Goal: Book appointment/travel/reservation

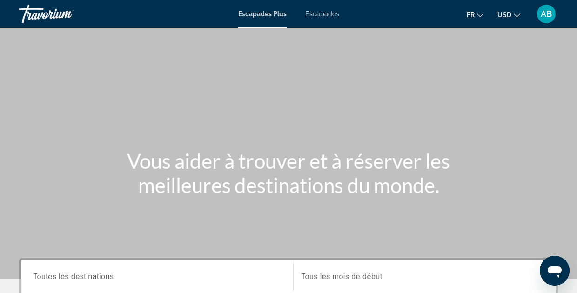
click at [515, 15] on icon "Changer de devise" at bounding box center [516, 15] width 7 height 7
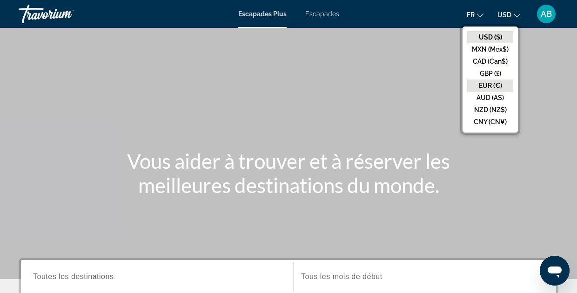
click at [491, 83] on button "EUR (€)" at bounding box center [490, 86] width 46 height 12
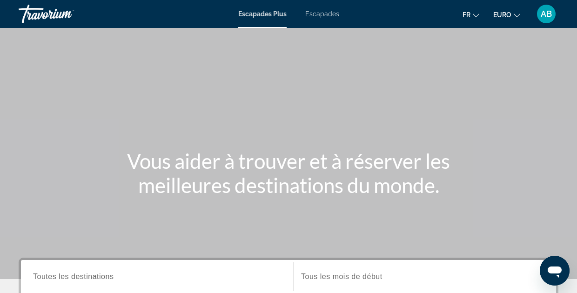
click at [427, 114] on div "Contenu principal" at bounding box center [288, 139] width 577 height 279
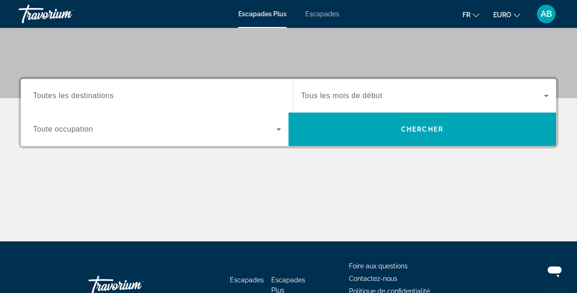
scroll to position [184, 0]
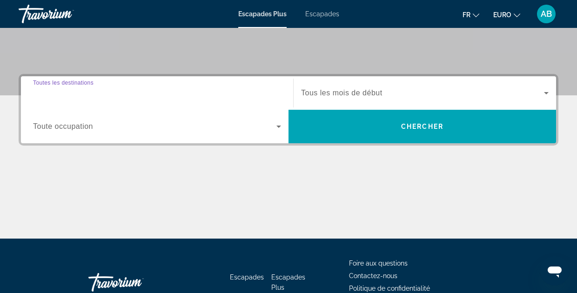
click at [179, 92] on input "Destination Toutes les destinations" at bounding box center [157, 93] width 248 height 11
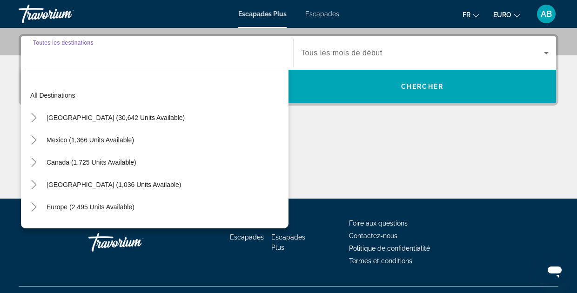
scroll to position [227, 0]
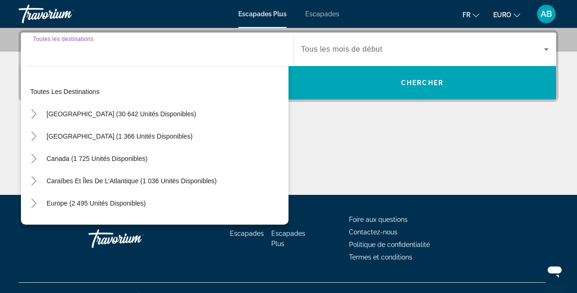
click at [101, 54] on input "Destination Toutes les destinations" at bounding box center [157, 49] width 248 height 11
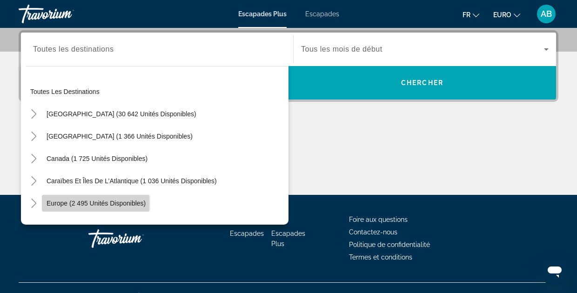
click at [67, 203] on span "Europe (2 495 unités disponibles)" at bounding box center [96, 203] width 99 height 7
type input "**********"
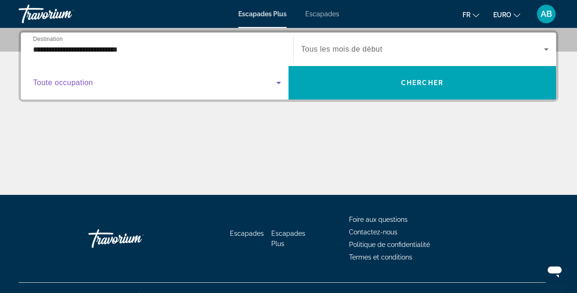
click at [276, 83] on icon "Widget de recherche" at bounding box center [278, 82] width 11 height 11
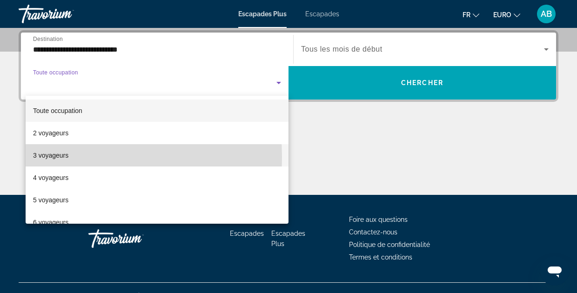
click at [60, 157] on font "3 voyageurs" at bounding box center [50, 155] width 35 height 7
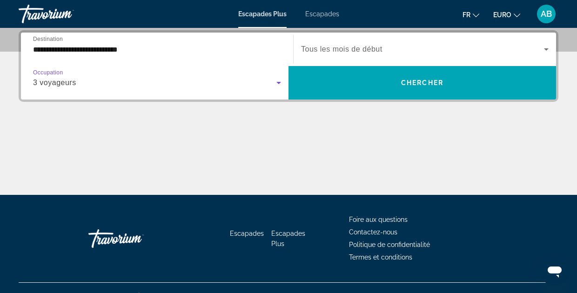
click at [545, 48] on icon "Widget de recherche" at bounding box center [546, 49] width 5 height 2
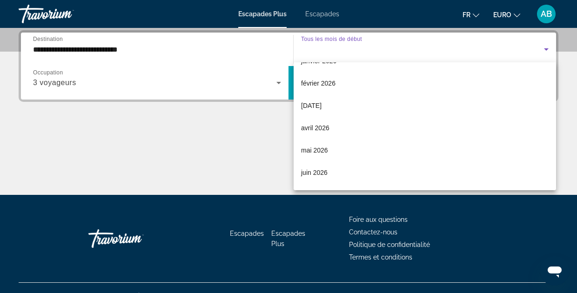
scroll to position [154, 0]
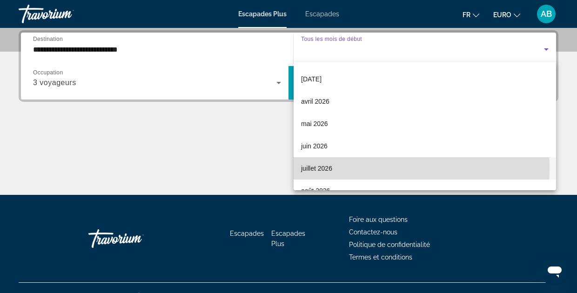
click at [315, 167] on font "juillet 2026" at bounding box center [316, 168] width 31 height 7
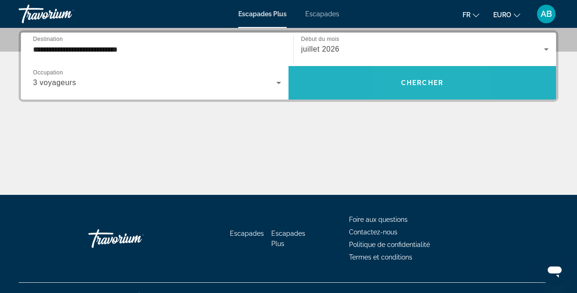
click at [405, 87] on span "Widget de recherche" at bounding box center [421, 83] width 267 height 22
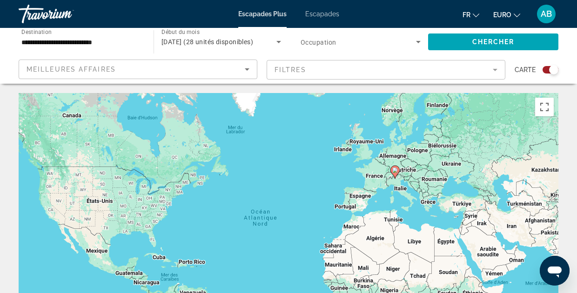
click at [390, 197] on div "Pour activer le glissement avec le clavier, appuyez sur Alt+Entrée. Une fois ce…" at bounding box center [288, 232] width 539 height 279
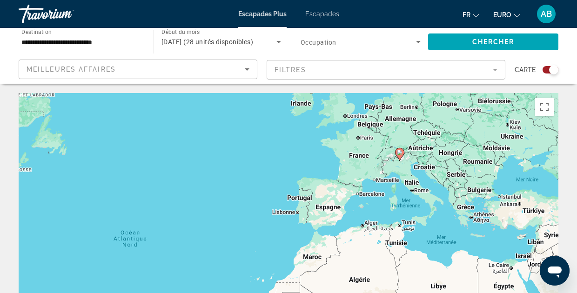
click at [390, 197] on div "Pour activer le glissement avec le clavier, appuyez sur Alt+Entrée. Une fois ce…" at bounding box center [288, 232] width 539 height 279
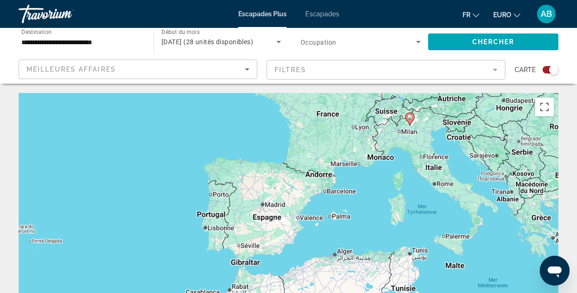
click at [398, 181] on div "Pour activer le glissement avec le clavier, appuyez sur Alt+Entrée. Une fois ce…" at bounding box center [288, 232] width 539 height 279
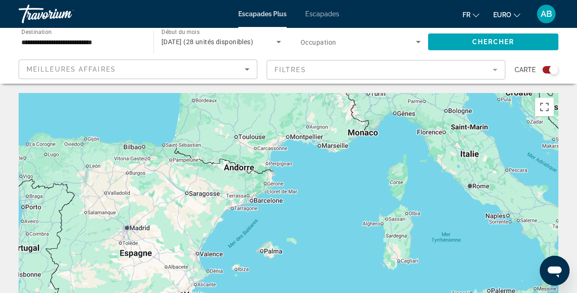
click at [398, 181] on div "Pour activer le glissement avec le clavier, appuyez sur Alt+Entrée. Une fois ce…" at bounding box center [288, 232] width 539 height 279
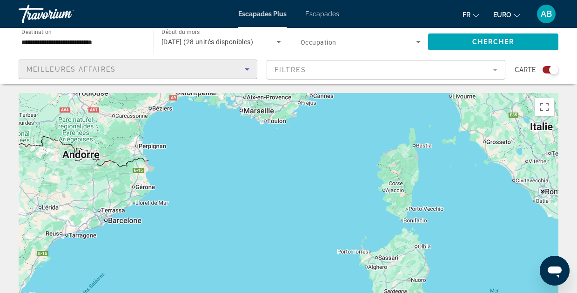
click at [248, 69] on icon "Trier par" at bounding box center [247, 69] width 5 height 2
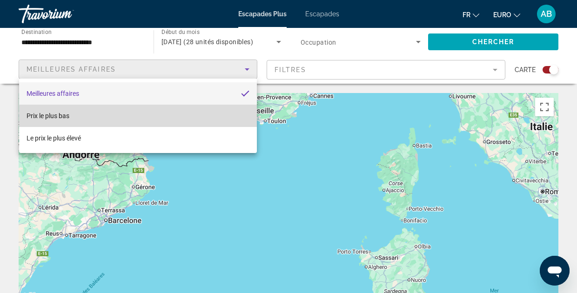
click at [147, 117] on mat-option "Prix le plus bas" at bounding box center [138, 116] width 238 height 22
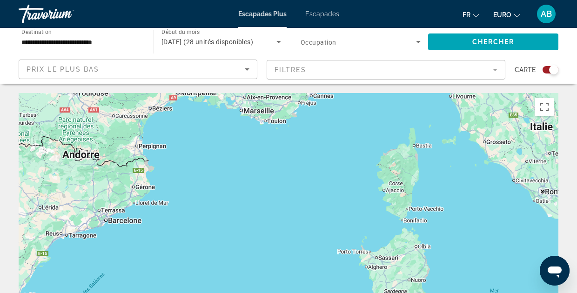
click at [399, 189] on div "Contenu principal" at bounding box center [288, 232] width 539 height 279
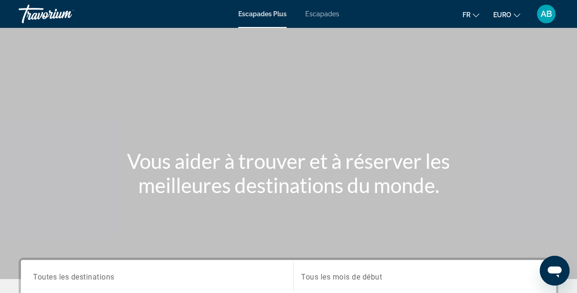
click at [320, 13] on span "Escapades" at bounding box center [322, 13] width 34 height 7
click at [263, 123] on div "Contenu principal" at bounding box center [288, 139] width 577 height 279
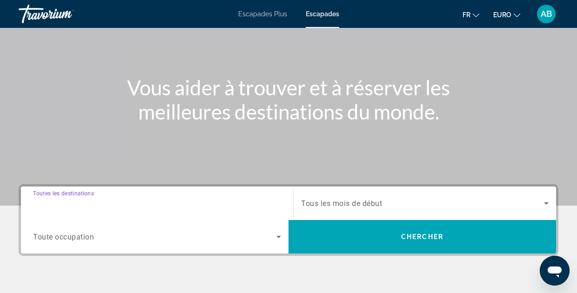
click at [166, 203] on input "Destination Toutes les destinations" at bounding box center [157, 203] width 248 height 11
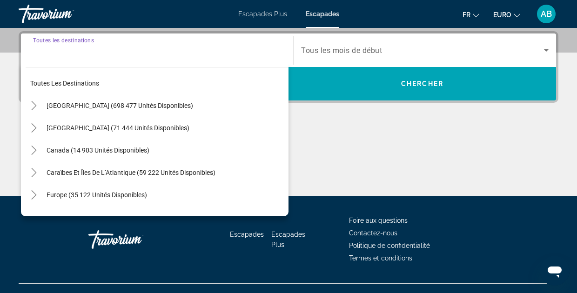
scroll to position [227, 0]
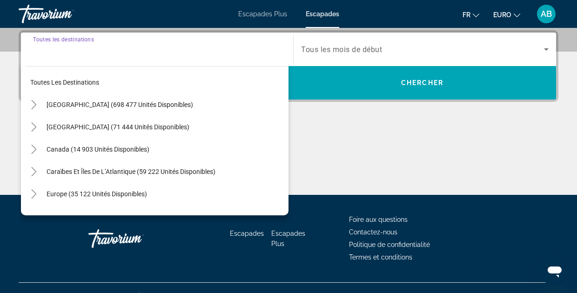
click at [84, 57] on div "Widget de recherche" at bounding box center [157, 49] width 248 height 27
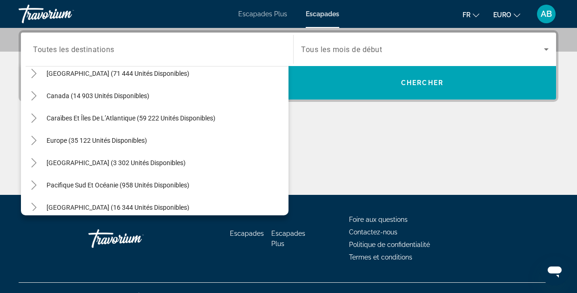
scroll to position [54, 0]
click at [32, 138] on icon "Toggle Europe (35 122 unités disponibles)" at bounding box center [33, 139] width 9 height 9
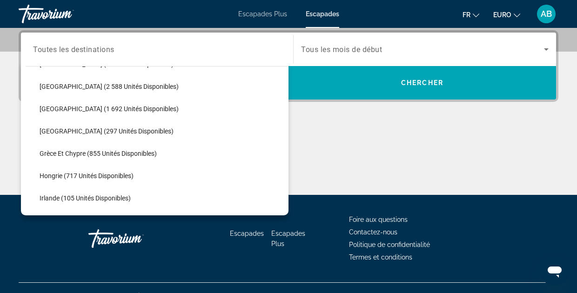
scroll to position [243, 0]
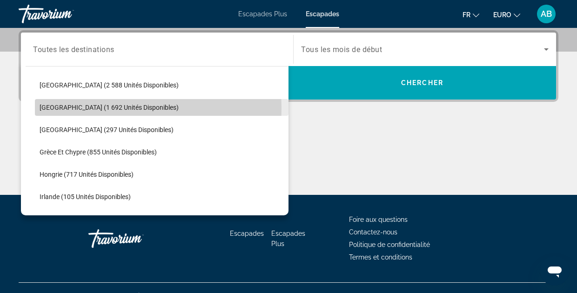
click at [70, 108] on span "[GEOGRAPHIC_DATA] (1 692 unités disponibles)" at bounding box center [109, 107] width 139 height 7
type input "**********"
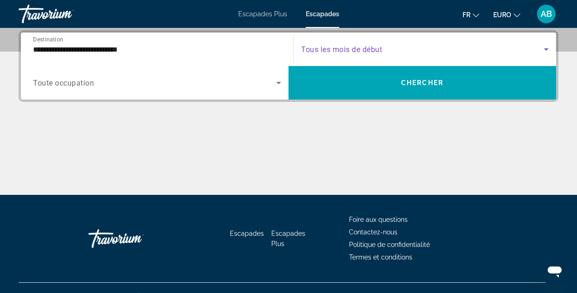
click at [545, 48] on icon "Widget de recherche" at bounding box center [545, 49] width 11 height 11
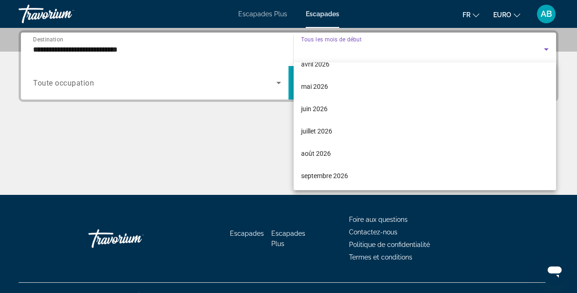
scroll to position [192, 0]
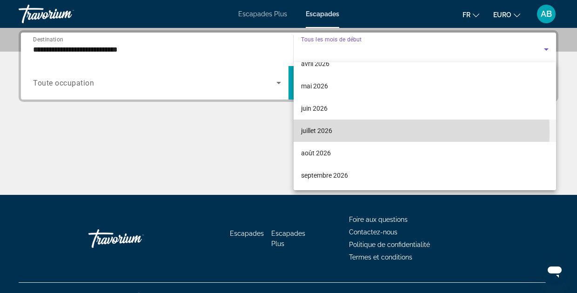
click at [323, 132] on font "juillet 2026" at bounding box center [316, 130] width 31 height 7
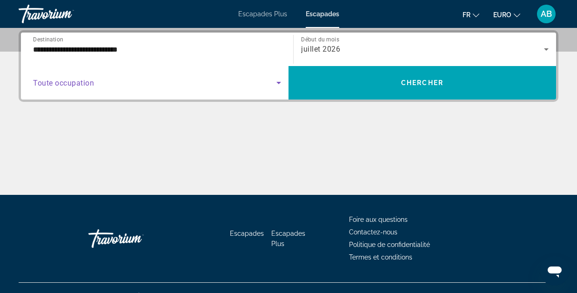
click at [279, 82] on icon "Widget de recherche" at bounding box center [278, 83] width 5 height 2
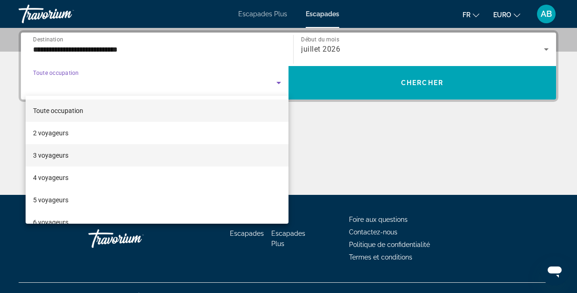
click at [58, 154] on font "3 voyageurs" at bounding box center [50, 155] width 35 height 7
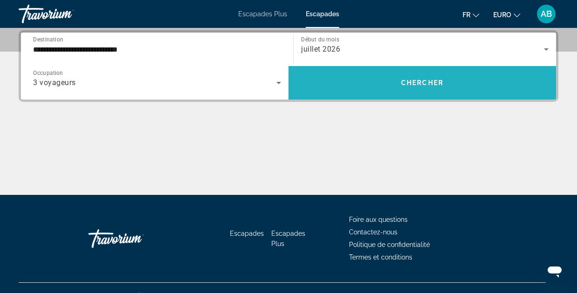
click at [421, 89] on span "Widget de recherche" at bounding box center [421, 83] width 267 height 22
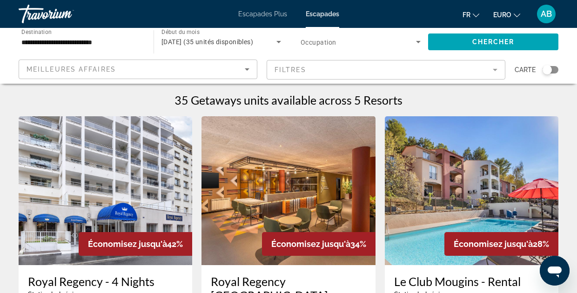
click at [250, 67] on icon "Trier par" at bounding box center [246, 69] width 11 height 11
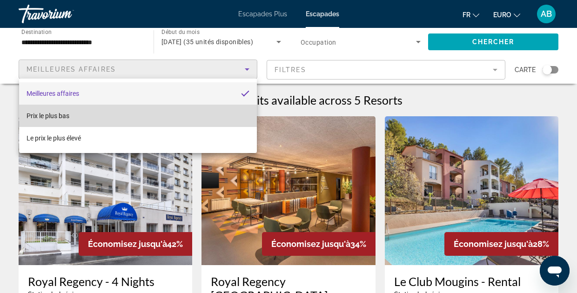
click at [153, 114] on mat-option "Prix le plus bas" at bounding box center [138, 116] width 238 height 22
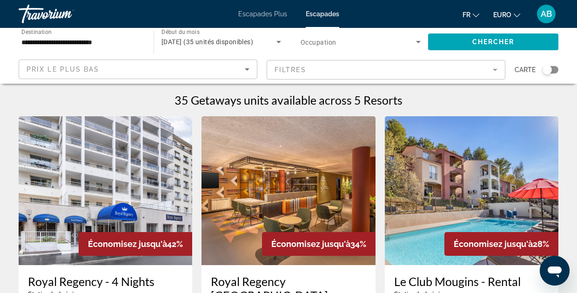
click at [497, 71] on mat-form-field "Filtres" at bounding box center [385, 70] width 239 height 20
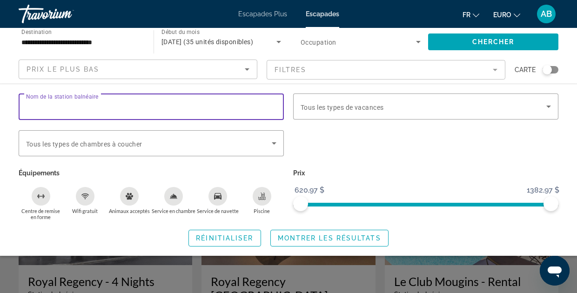
click at [190, 108] on input "Nom de la station balnéaire" at bounding box center [151, 106] width 250 height 11
type input "*******"
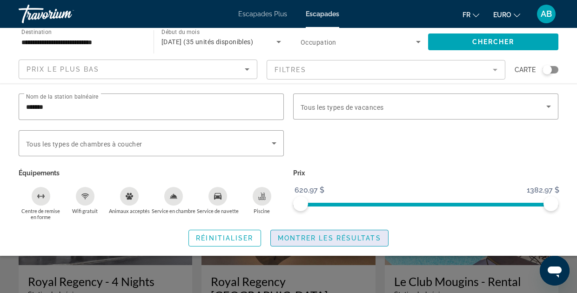
click at [304, 241] on span "Montrer les résultats" at bounding box center [329, 237] width 103 height 7
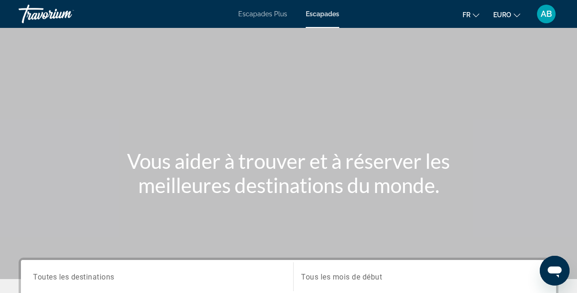
click at [275, 110] on div "Contenu principal" at bounding box center [288, 139] width 577 height 279
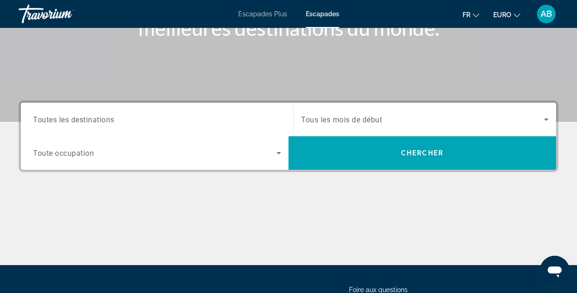
scroll to position [184, 0]
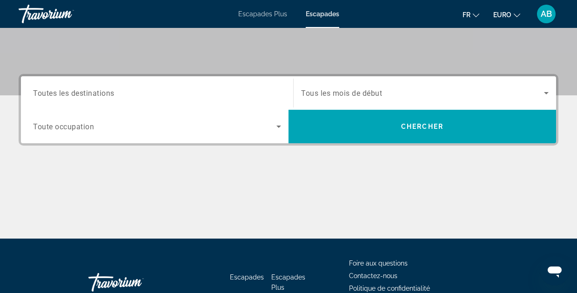
click at [188, 86] on div "Widget de recherche" at bounding box center [157, 93] width 248 height 27
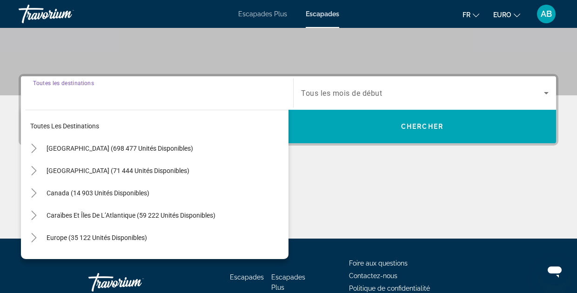
scroll to position [227, 0]
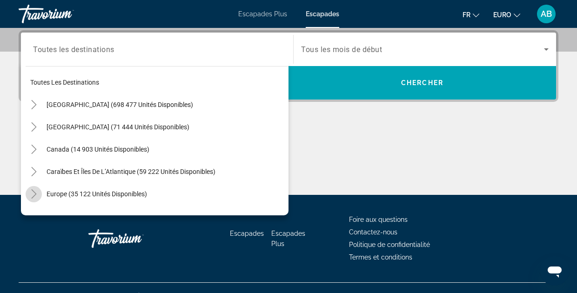
click at [31, 192] on icon "Toggle Europe (35 122 unités disponibles)" at bounding box center [33, 193] width 9 height 9
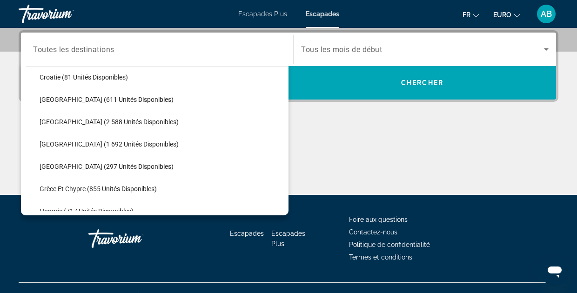
scroll to position [206, 0]
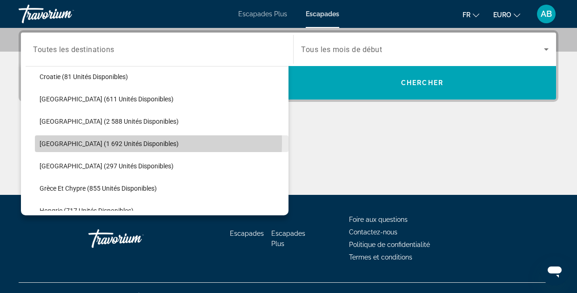
click at [53, 141] on span "[GEOGRAPHIC_DATA] (1 692 unités disponibles)" at bounding box center [109, 143] width 139 height 7
type input "**********"
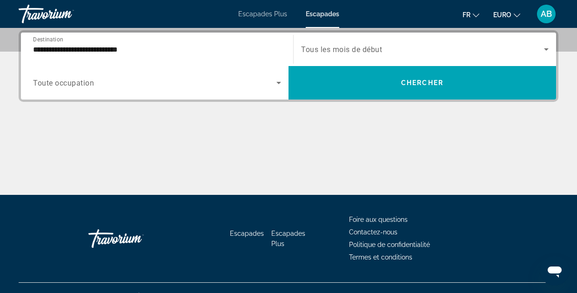
click at [359, 50] on span "Tous les mois de début" at bounding box center [341, 49] width 81 height 9
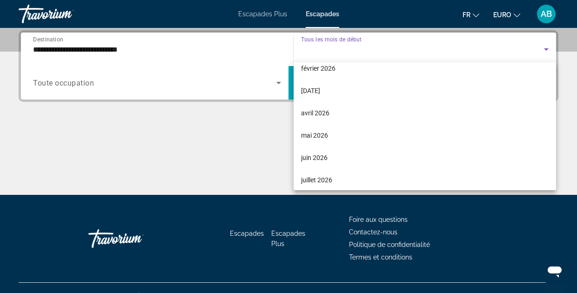
scroll to position [160, 0]
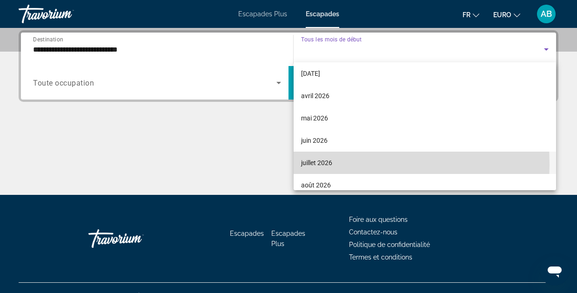
click at [315, 164] on font "juillet 2026" at bounding box center [316, 162] width 31 height 7
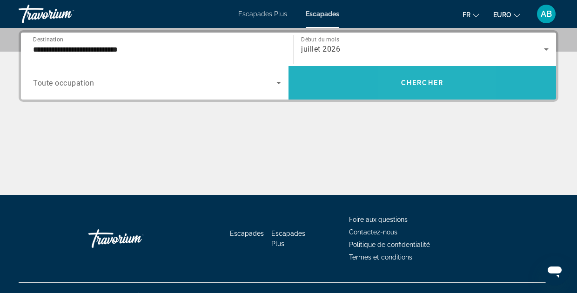
click at [408, 85] on span "Chercher" at bounding box center [422, 82] width 42 height 7
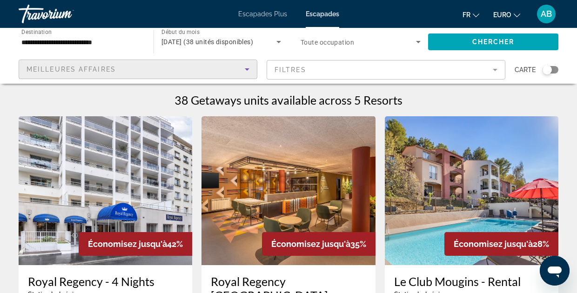
click at [243, 68] on icon "Trier par" at bounding box center [246, 69] width 11 height 11
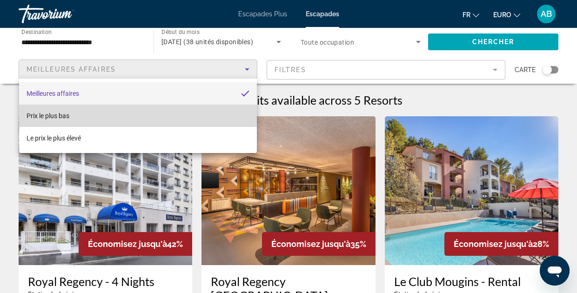
click at [121, 118] on mat-option "Prix le plus bas" at bounding box center [138, 116] width 238 height 22
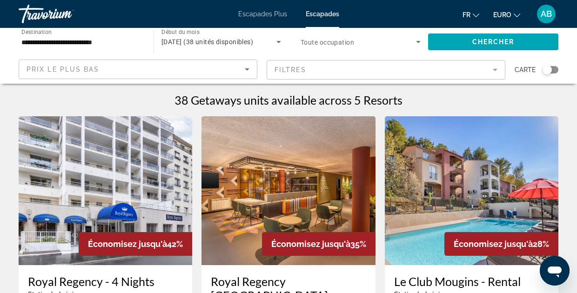
click at [553, 70] on div "Widget de recherche" at bounding box center [550, 69] width 16 height 7
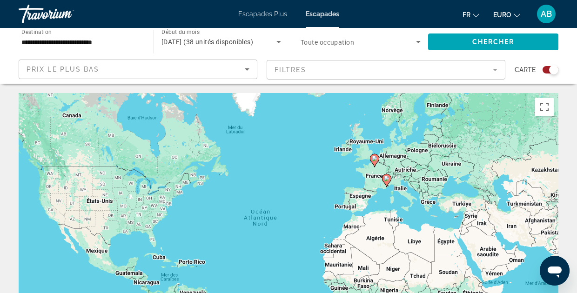
click at [391, 205] on div "Pour activer le glissement avec le clavier, appuyez sur Alt+Entrée. Une fois ce…" at bounding box center [288, 232] width 539 height 279
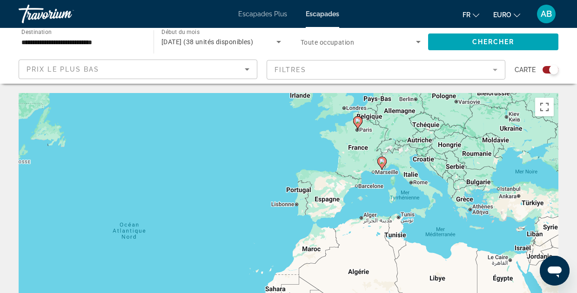
click at [391, 205] on div "Pour activer le glissement avec le clavier, appuyez sur Alt+Entrée. Une fois ce…" at bounding box center [288, 232] width 539 height 279
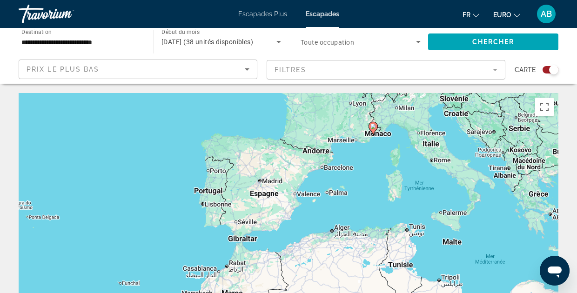
click at [371, 147] on div "Pour activer le glissement avec le clavier, appuyez sur Alt+Entrée. Une fois ce…" at bounding box center [288, 232] width 539 height 279
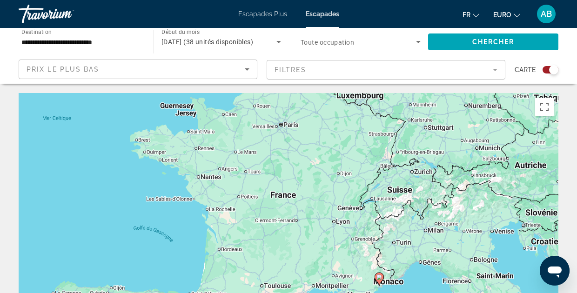
drag, startPoint x: 350, startPoint y: 116, endPoint x: 355, endPoint y: 280, distance: 164.2
click at [355, 280] on div "Pour activer le glissement avec le clavier, appuyez sur Alt+Entrée. Une fois ce…" at bounding box center [288, 232] width 539 height 279
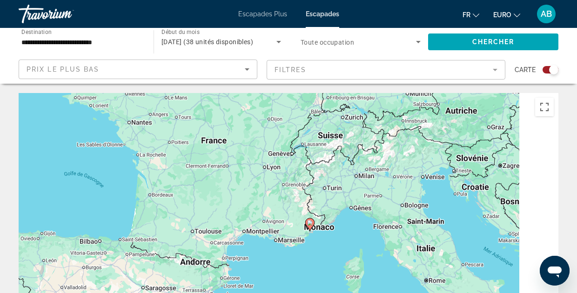
drag, startPoint x: 370, startPoint y: 253, endPoint x: 299, endPoint y: 197, distance: 90.4
click at [299, 197] on div "Pour activer le glissement avec le clavier, appuyez sur Alt+Entrée. Une fois ce…" at bounding box center [288, 232] width 539 height 279
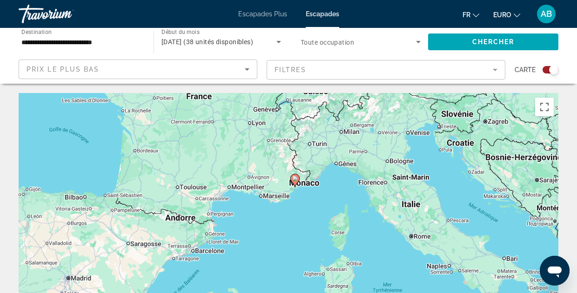
drag, startPoint x: 345, startPoint y: 251, endPoint x: 334, endPoint y: 194, distance: 57.7
click at [334, 194] on div "Pour activer le glissement avec le clavier, appuyez sur Alt+Entrée. Une fois ce…" at bounding box center [288, 232] width 539 height 279
